Goal: Task Accomplishment & Management: Use online tool/utility

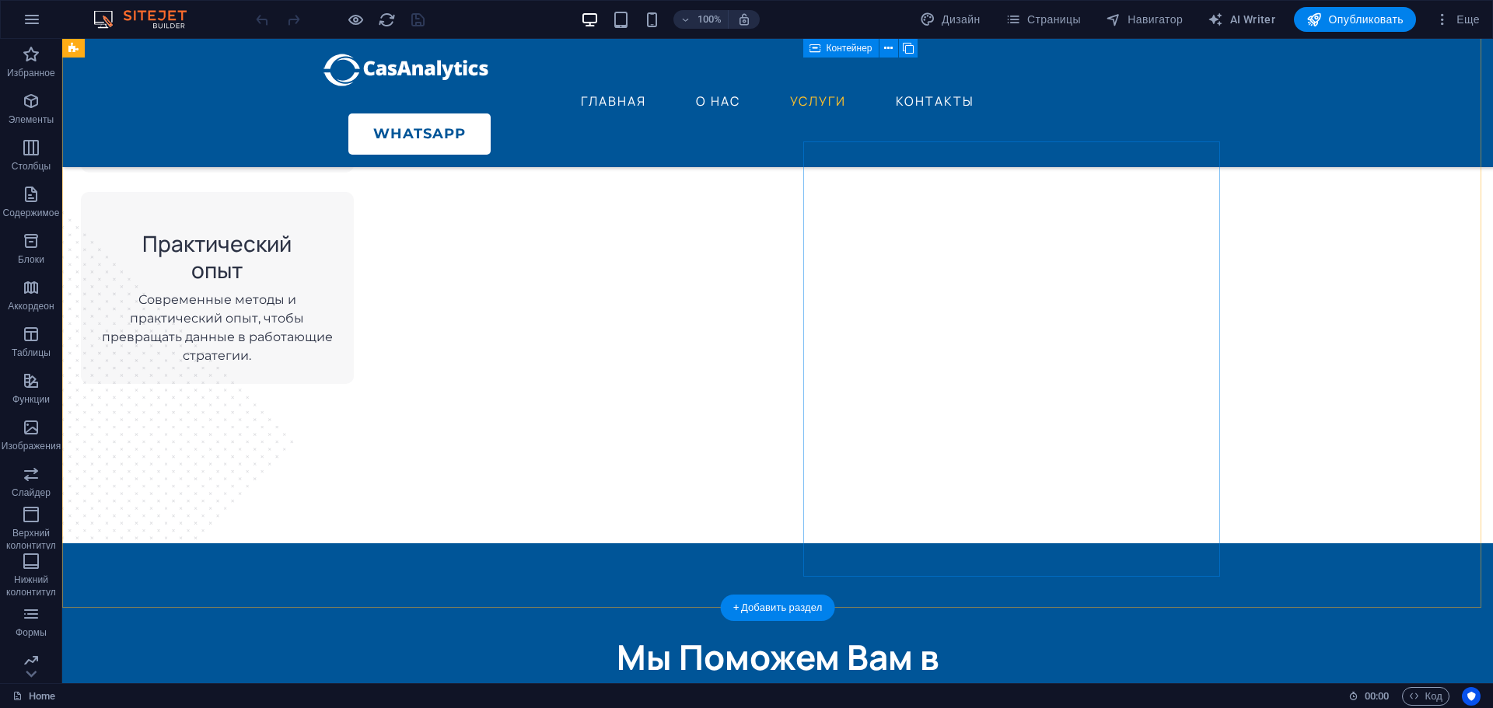
scroll to position [2100, 0]
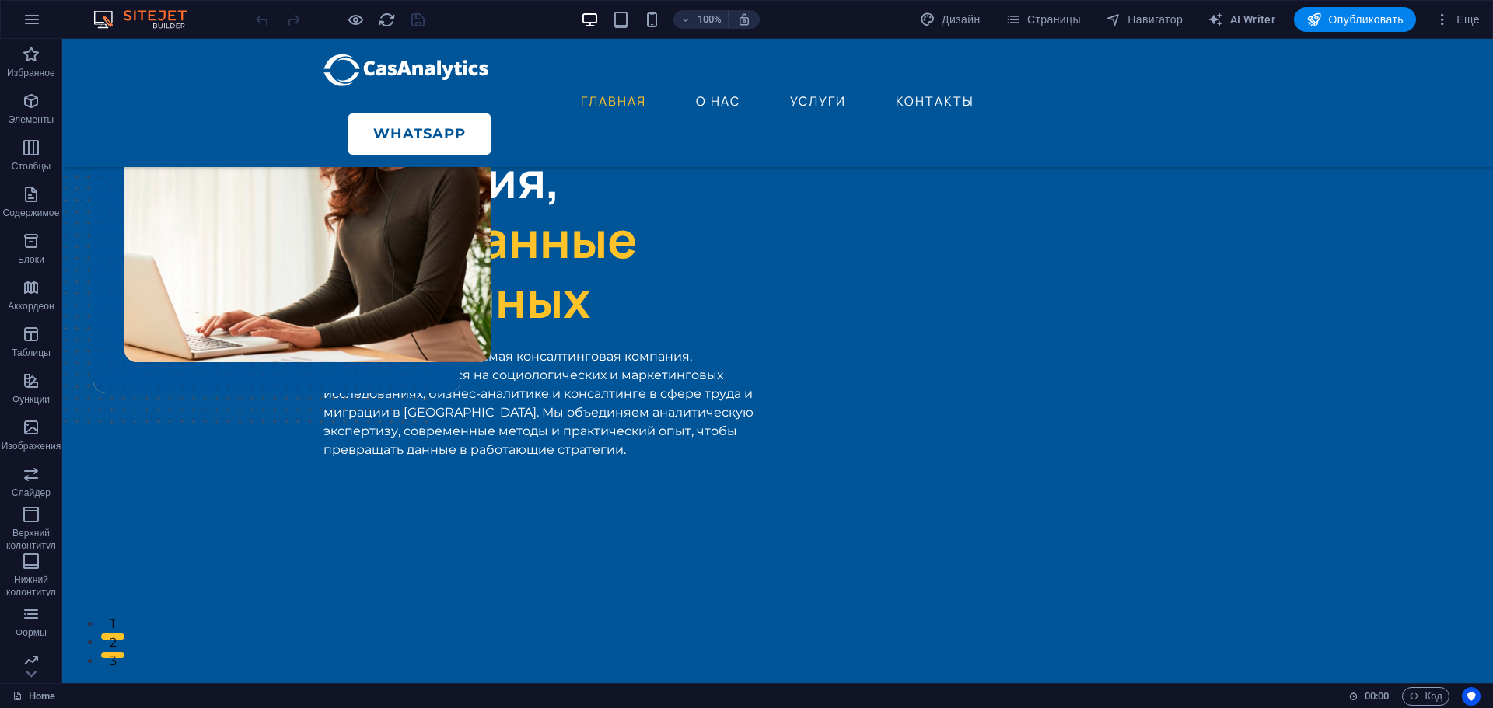
scroll to position [0, 0]
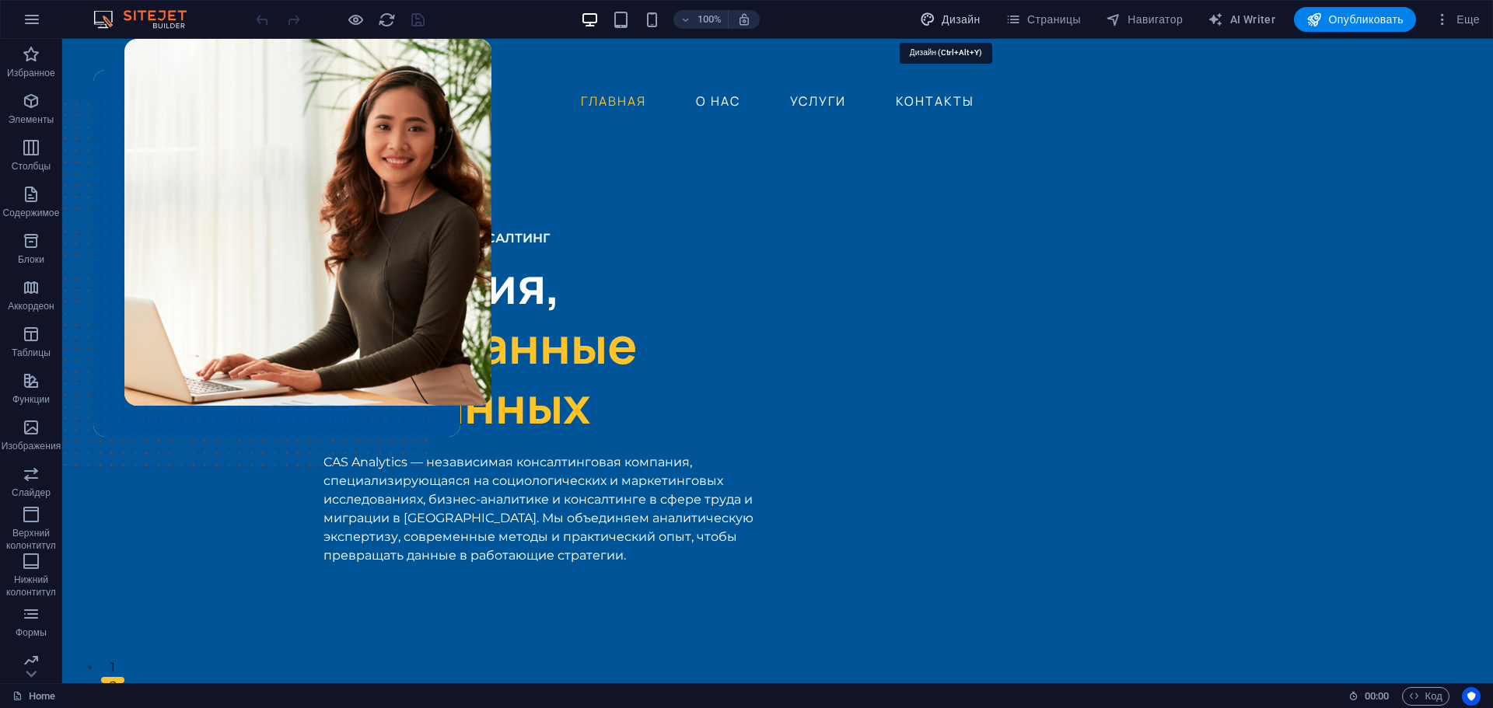
click at [949, 17] on span "Дизайн" at bounding box center [950, 20] width 61 height 16
select select "px"
select select "400"
select select "px"
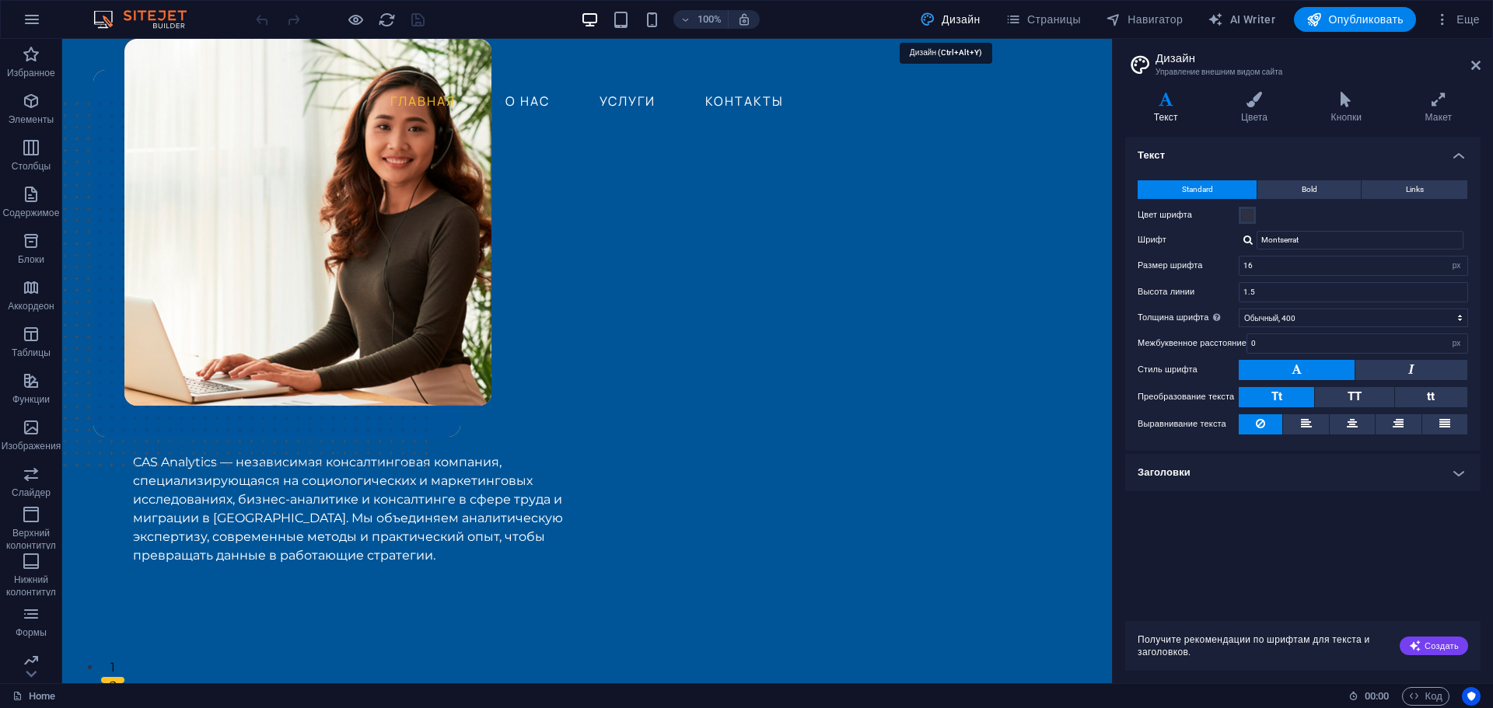
click at [949, 17] on span "Дизайн" at bounding box center [950, 20] width 61 height 16
click at [1054, 17] on span "Страницы" at bounding box center [1042, 20] width 75 height 16
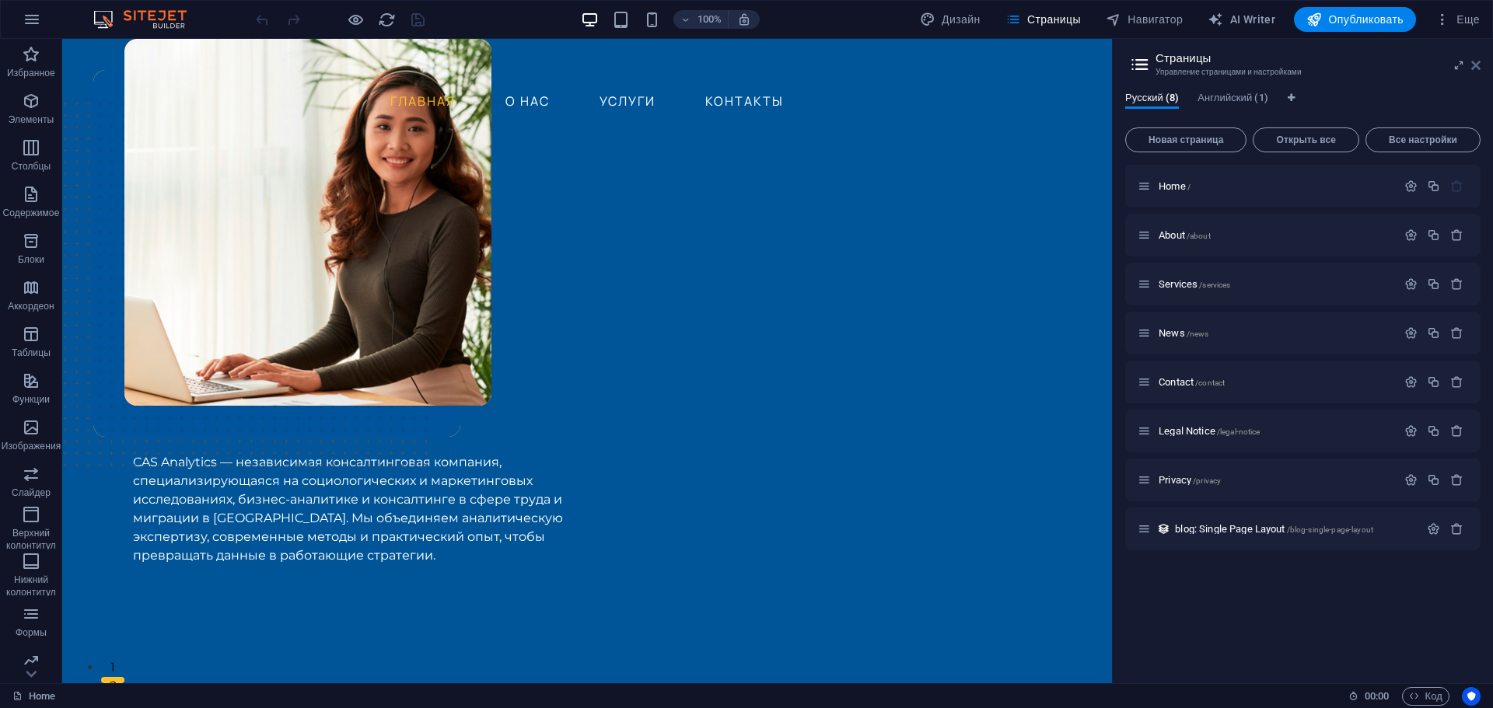
click at [1473, 65] on icon at bounding box center [1475, 65] width 9 height 12
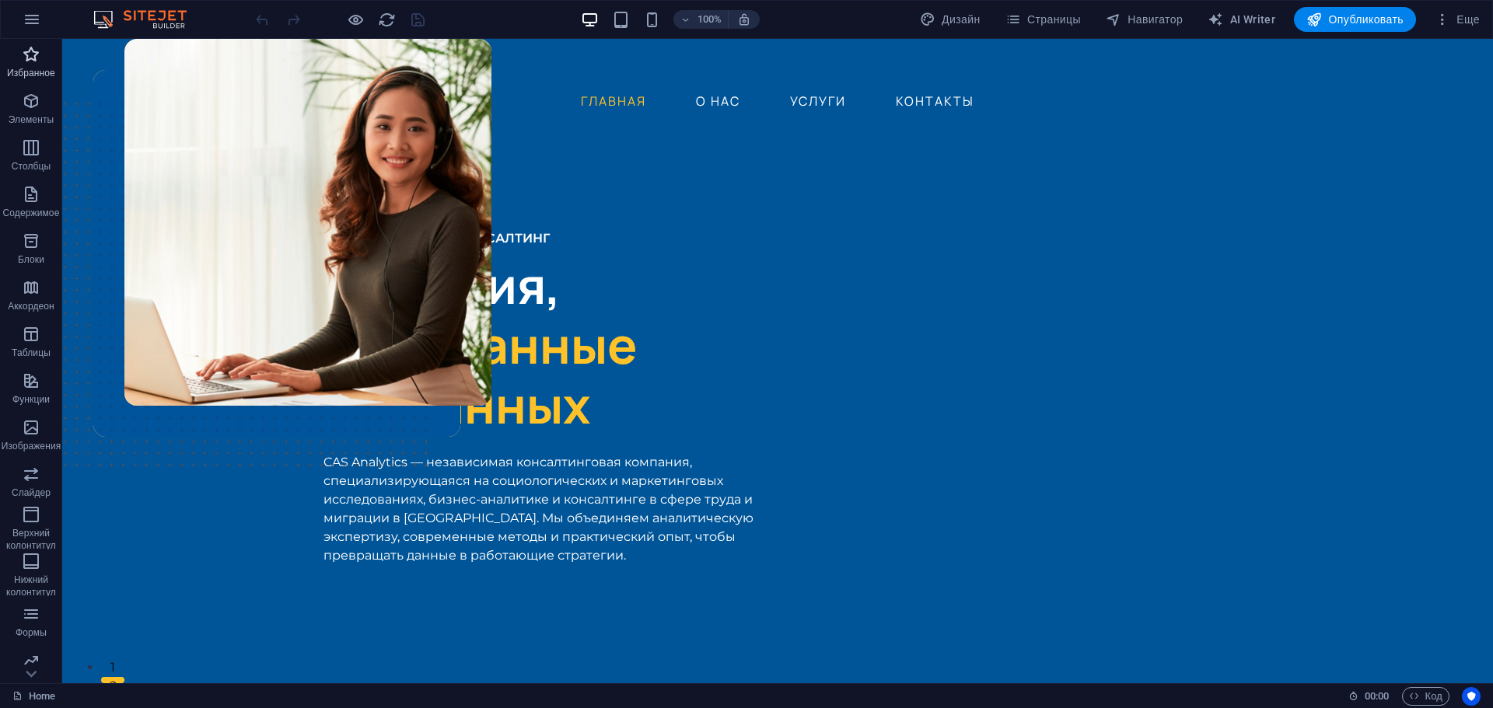
click at [36, 75] on p "Избранное" at bounding box center [31, 73] width 48 height 12
click at [19, 60] on span "Избранное" at bounding box center [31, 63] width 62 height 37
click at [32, 59] on icon "button" at bounding box center [31, 54] width 19 height 19
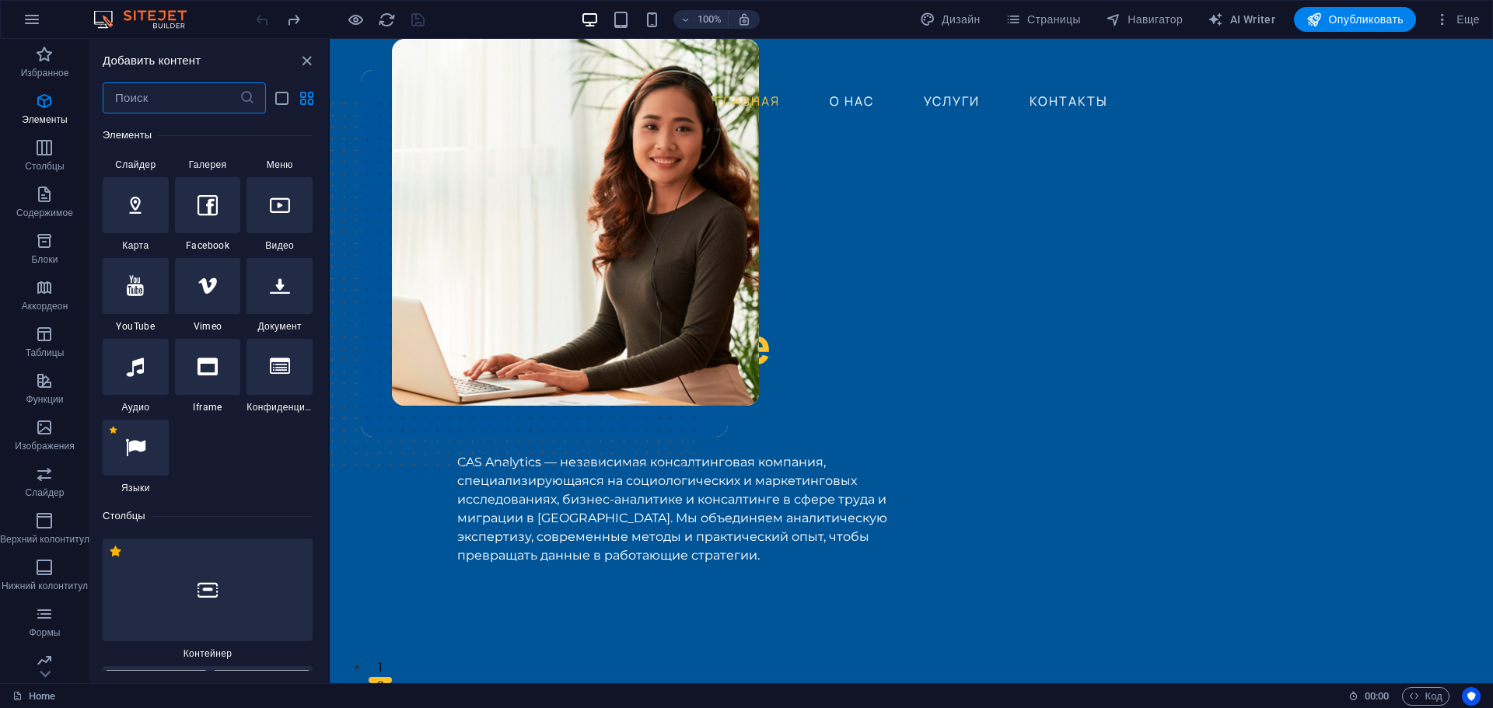
scroll to position [855, 0]
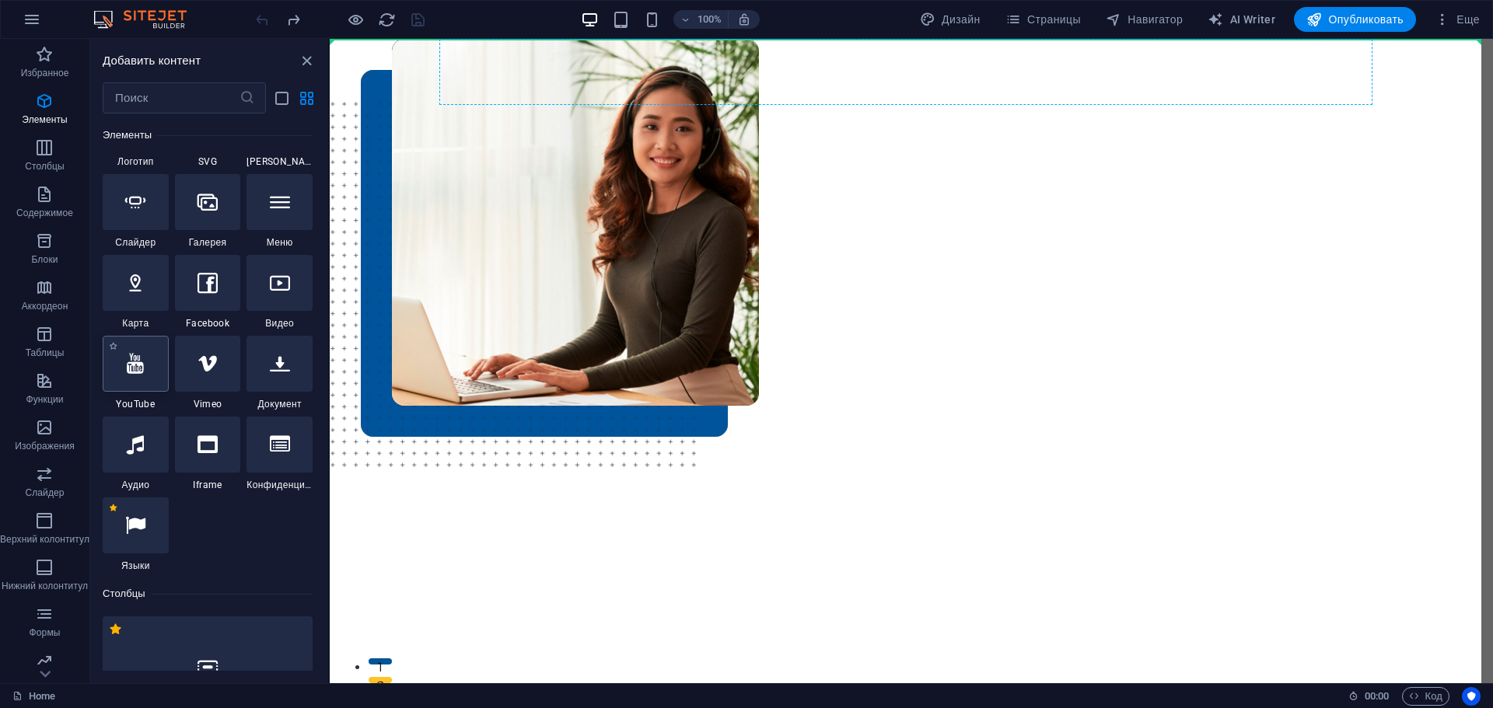
select select "ar16_9"
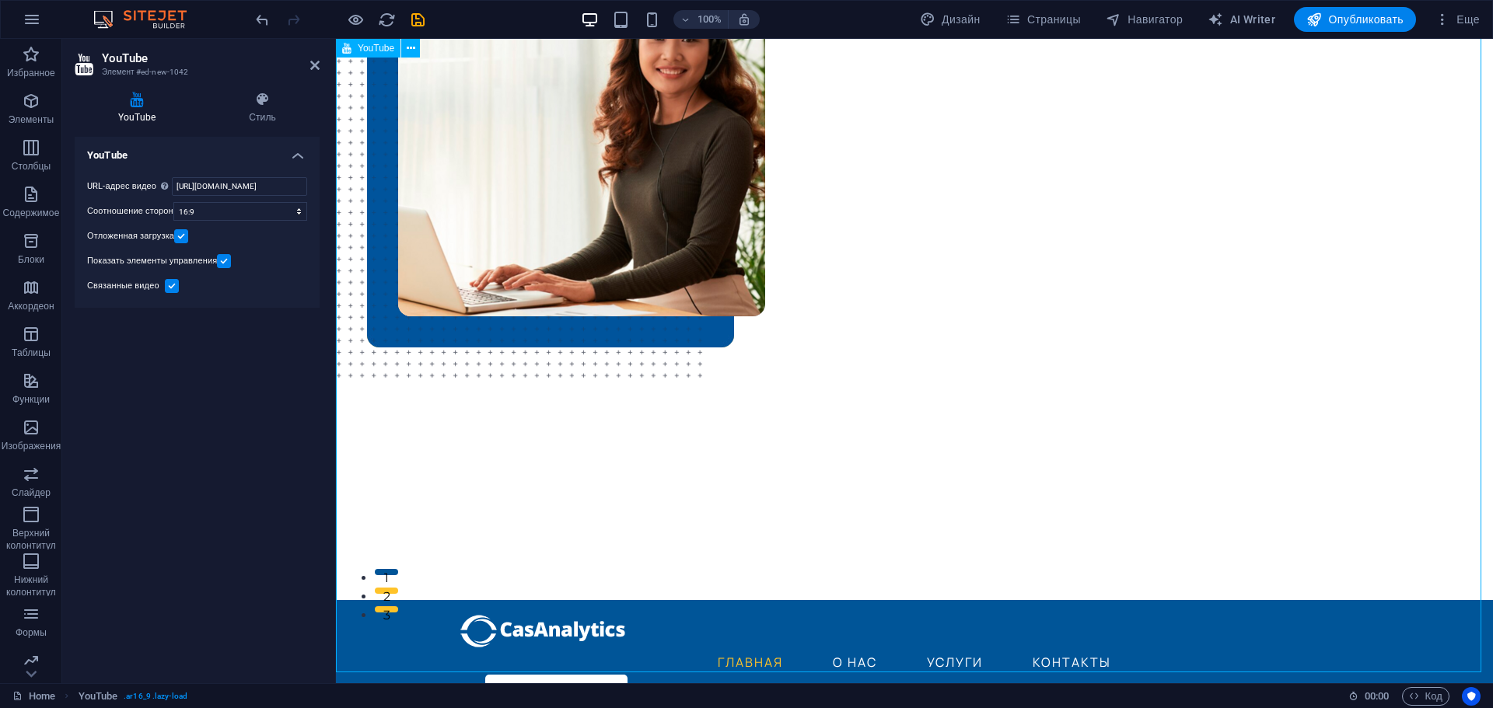
scroll to position [0, 0]
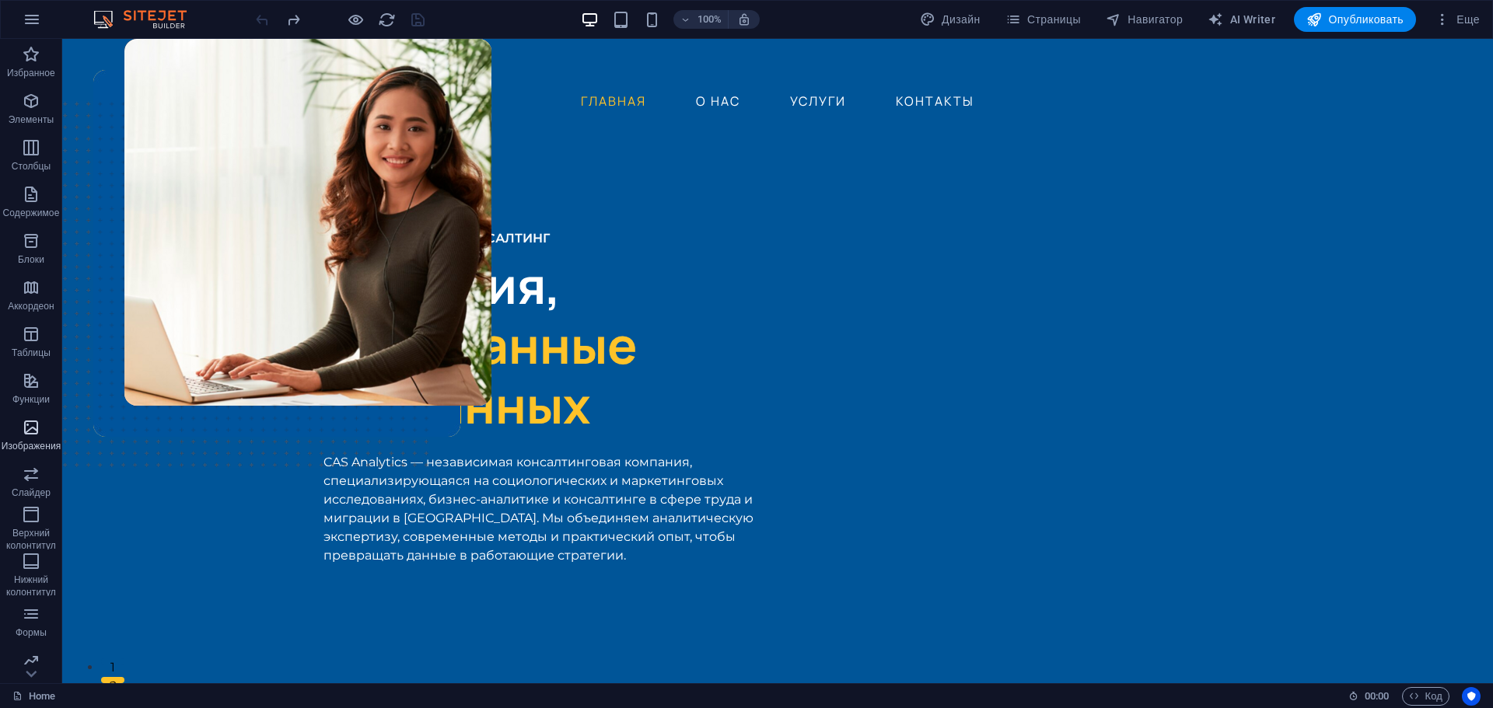
click at [29, 424] on icon "button" at bounding box center [31, 427] width 19 height 19
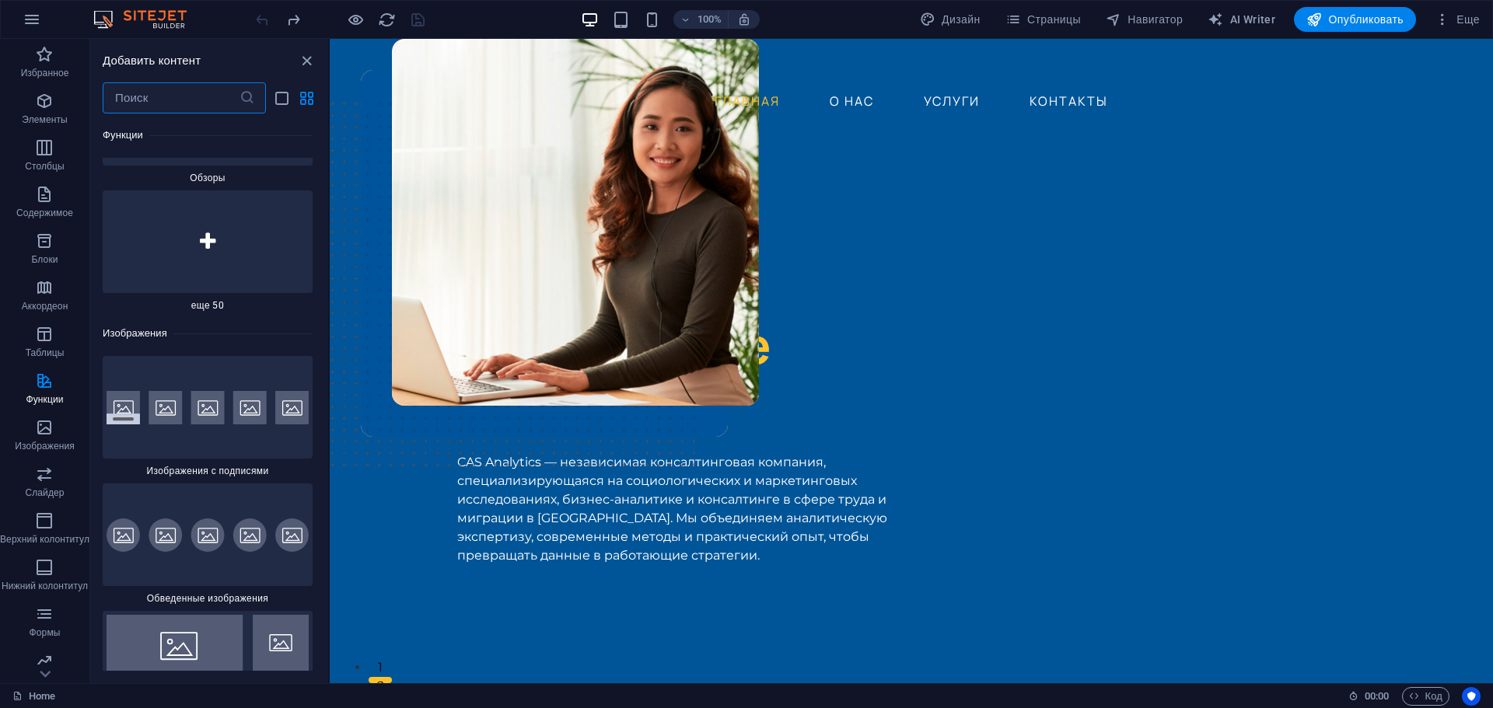
scroll to position [15252, 0]
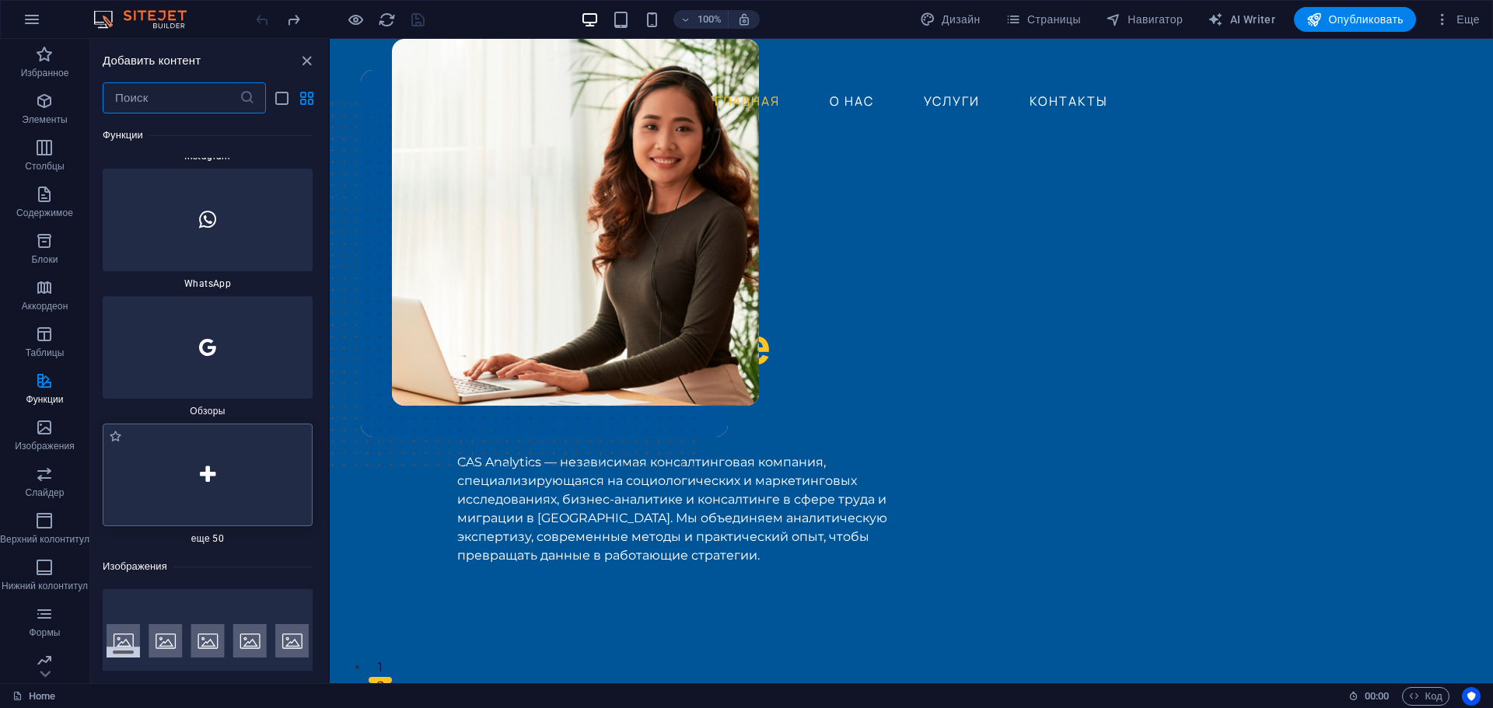
click at [227, 450] on div at bounding box center [208, 475] width 210 height 103
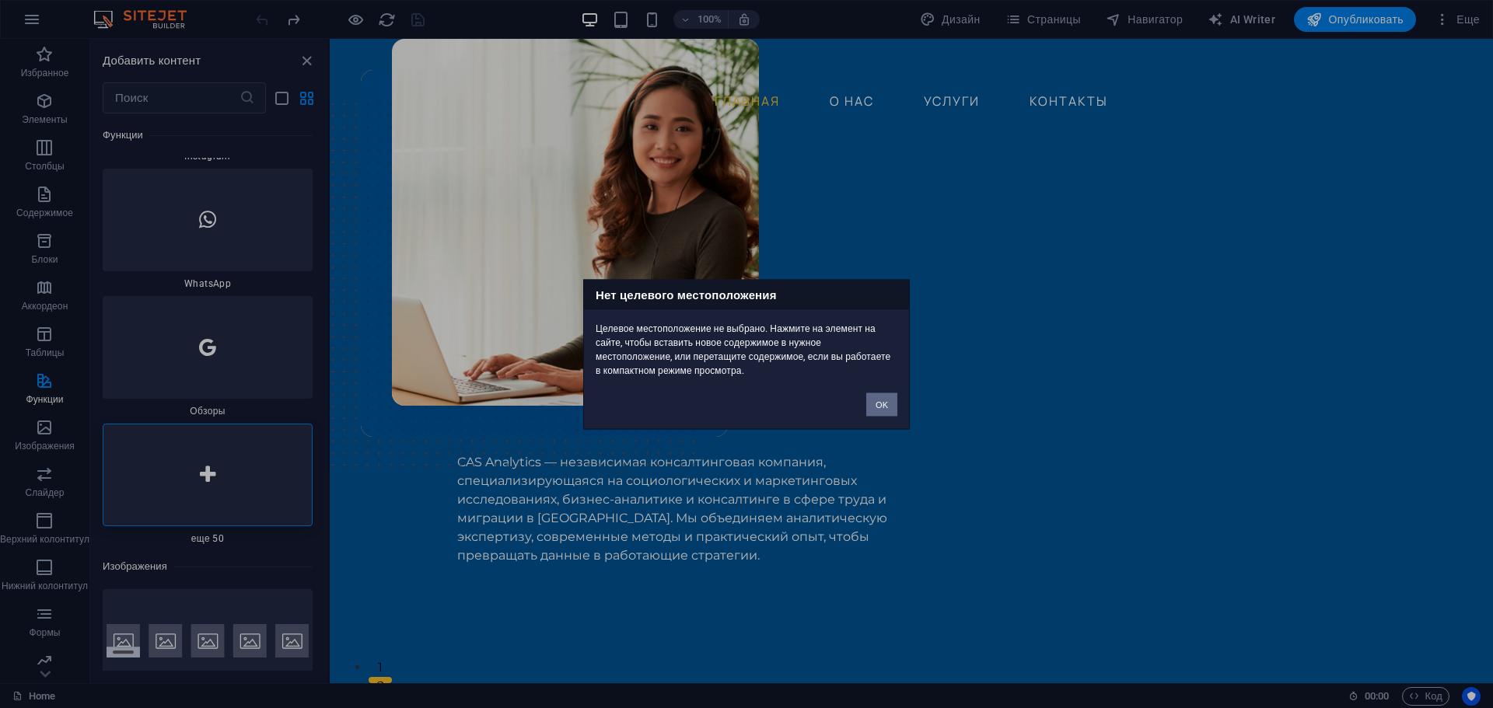
click at [882, 406] on button "OK" at bounding box center [881, 404] width 31 height 23
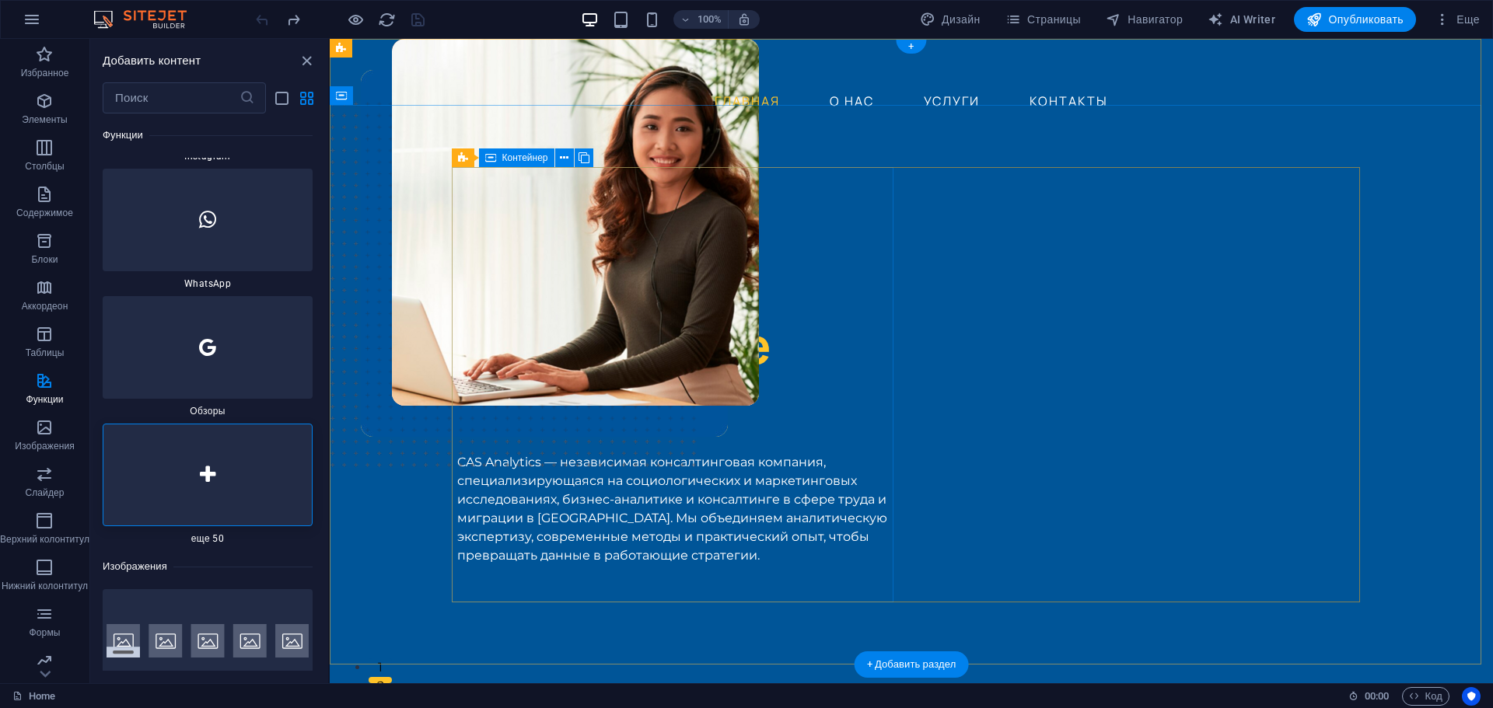
click at [570, 568] on div "ИССЛЕДОВАНИЯ И КОНСАЛТИНГ Решения, Основанные На Данных CAS Analytics — независ…" at bounding box center [678, 409] width 442 height 361
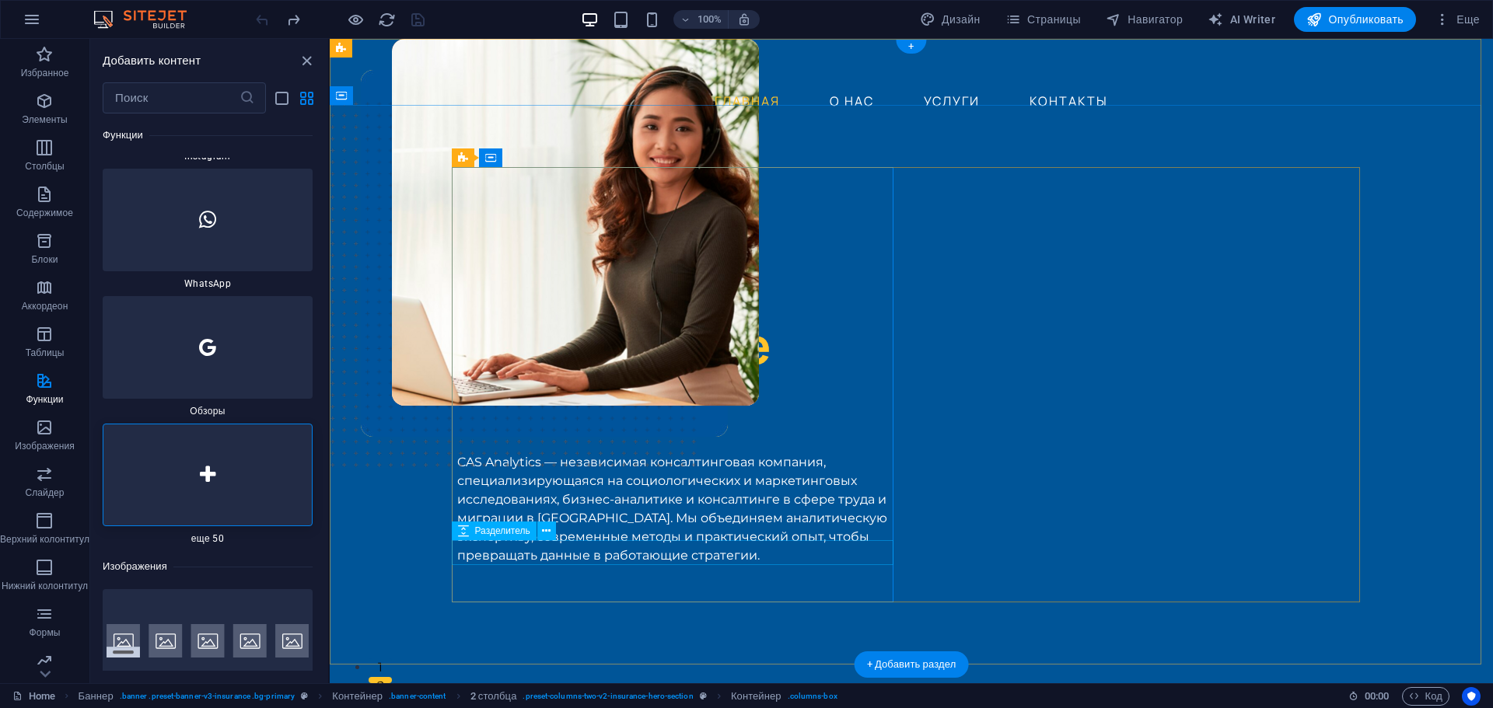
click at [568, 565] on div at bounding box center [678, 577] width 442 height 25
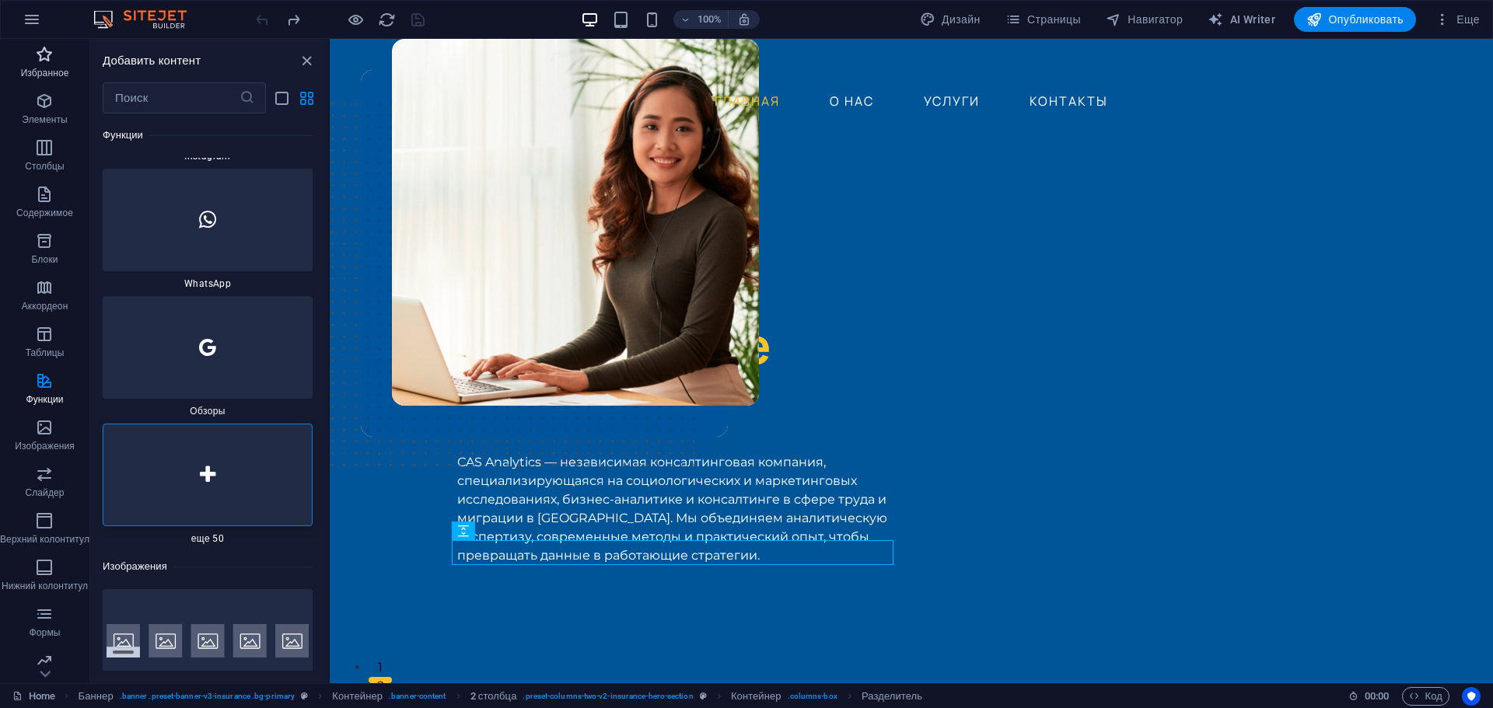
click at [44, 47] on icon "button" at bounding box center [44, 54] width 19 height 19
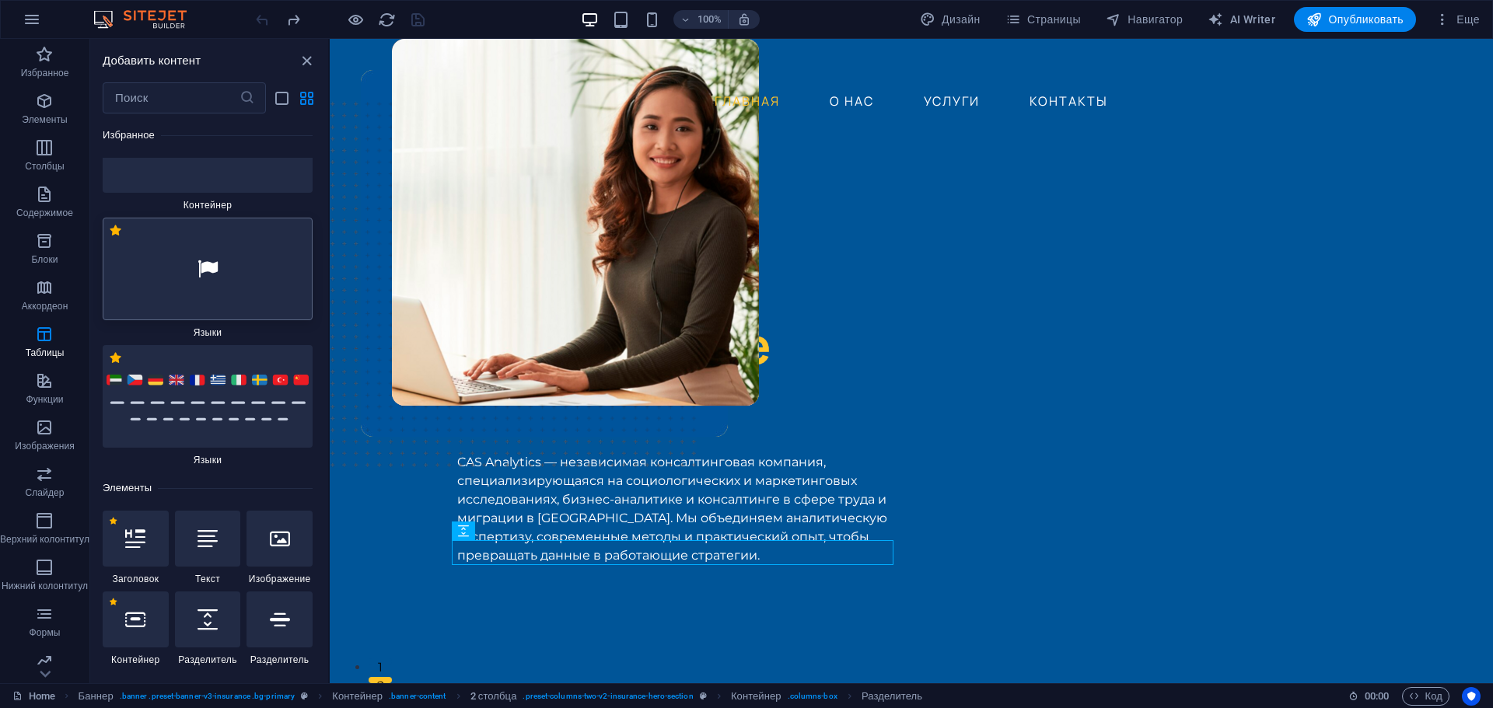
scroll to position [0, 0]
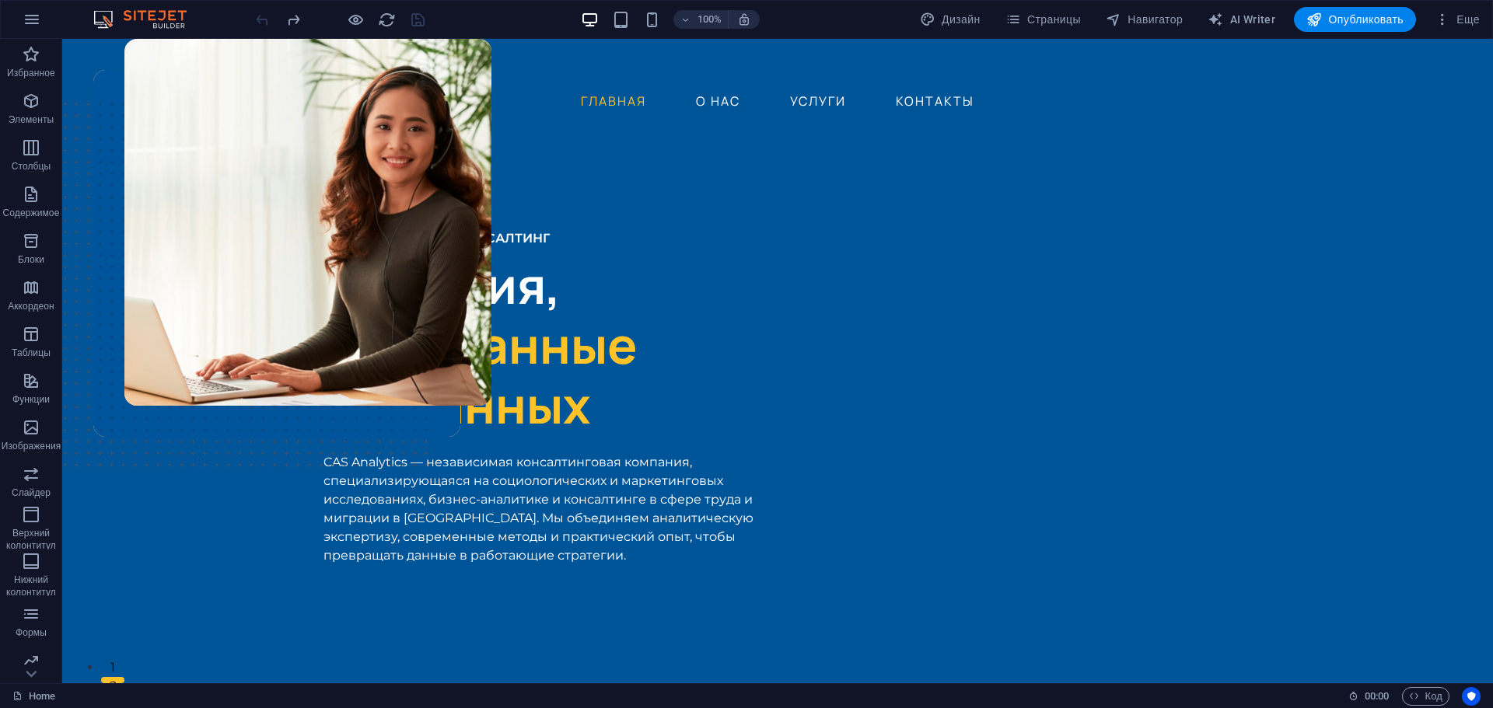
click at [13, 34] on div "100% Дизайн Страницы Навигатор AI Writer Опубликовать Еще" at bounding box center [746, 19] width 1491 height 37
click at [24, 53] on icon "button" at bounding box center [31, 54] width 19 height 19
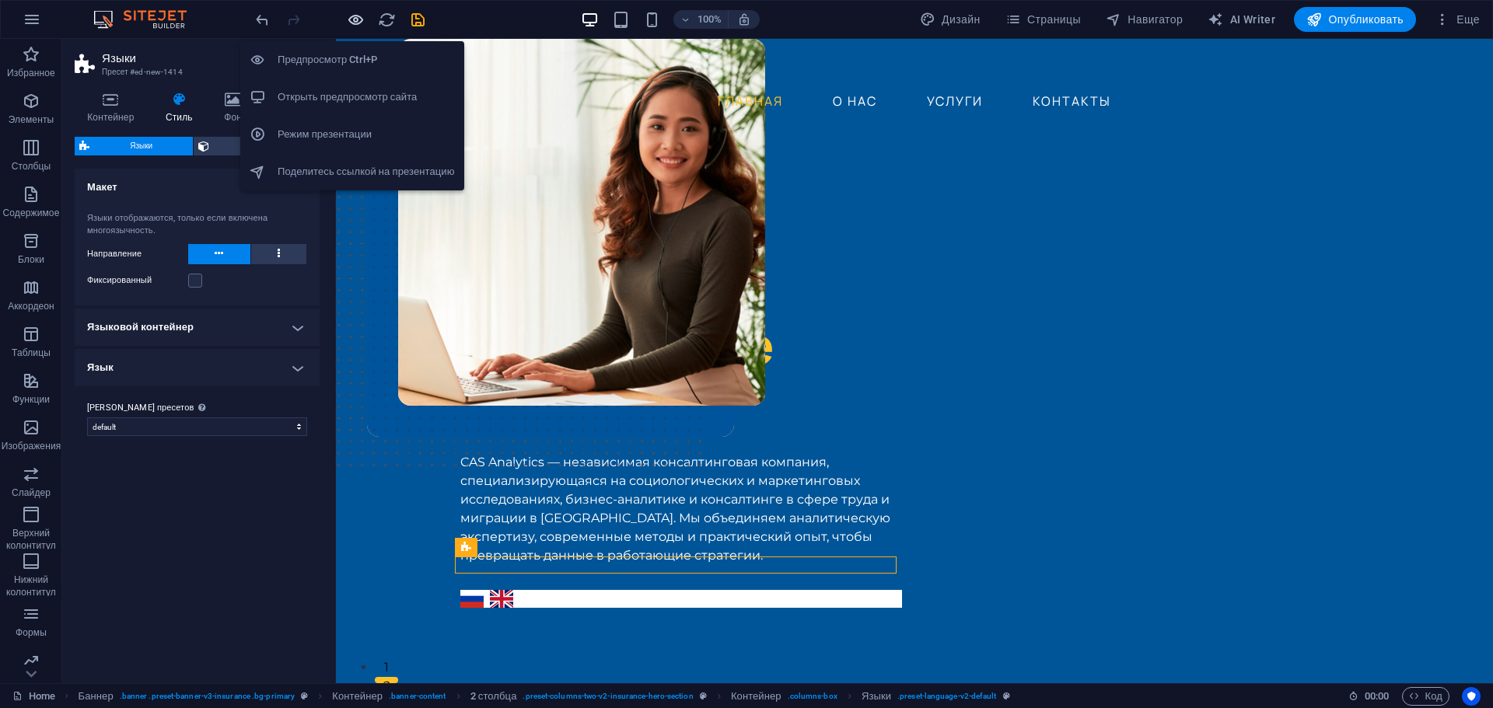
click at [360, 24] on icon "button" at bounding box center [356, 20] width 18 height 18
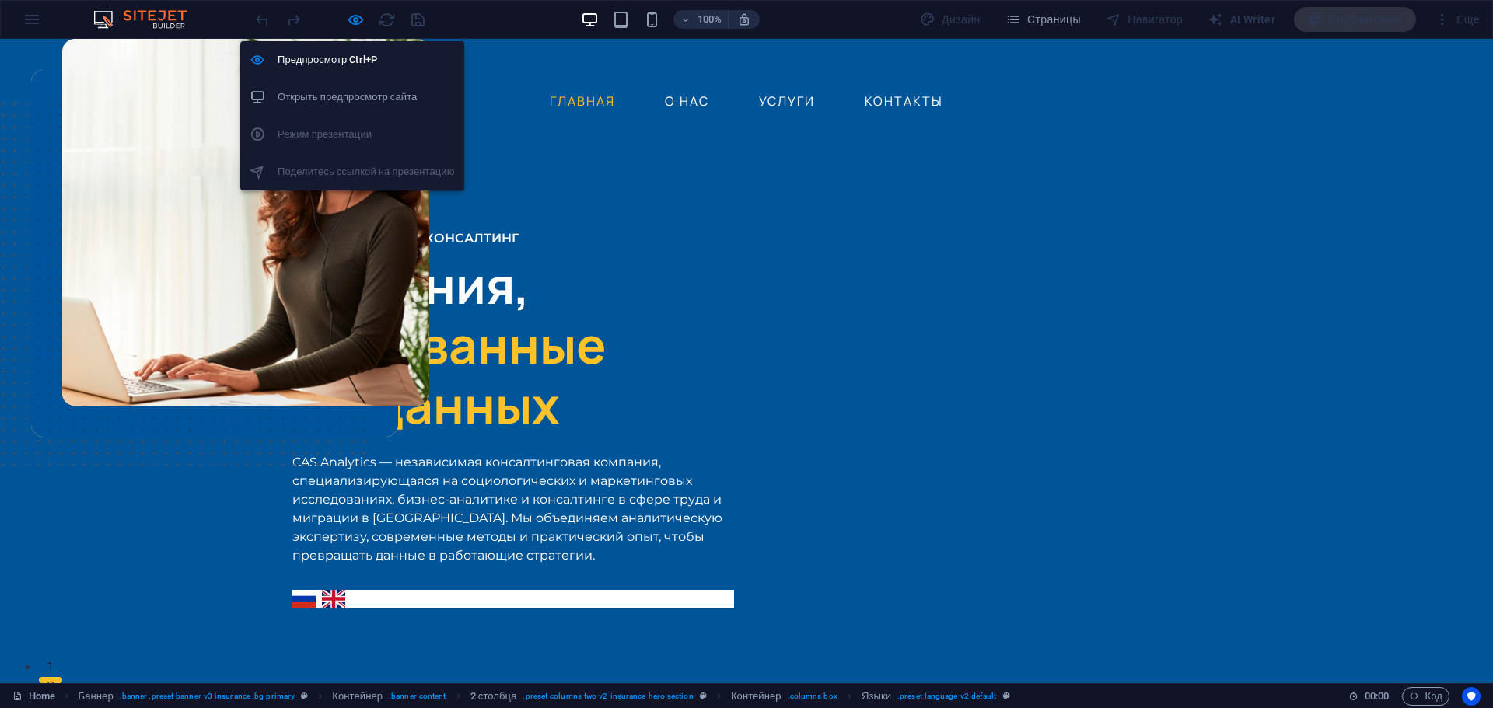
click at [359, 90] on h6 "Открыть предпросмотр сайта" at bounding box center [366, 97] width 177 height 19
